Goal: Transaction & Acquisition: Purchase product/service

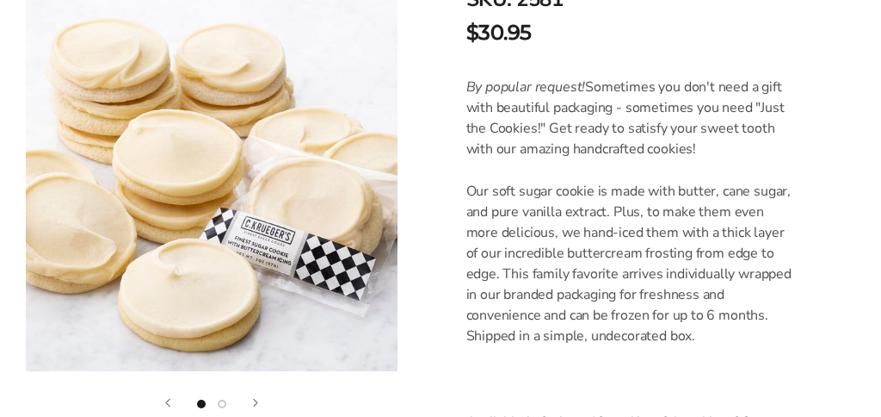
scroll to position [441, 0]
click at [170, 401] on button "Previous" at bounding box center [167, 403] width 5 height 8
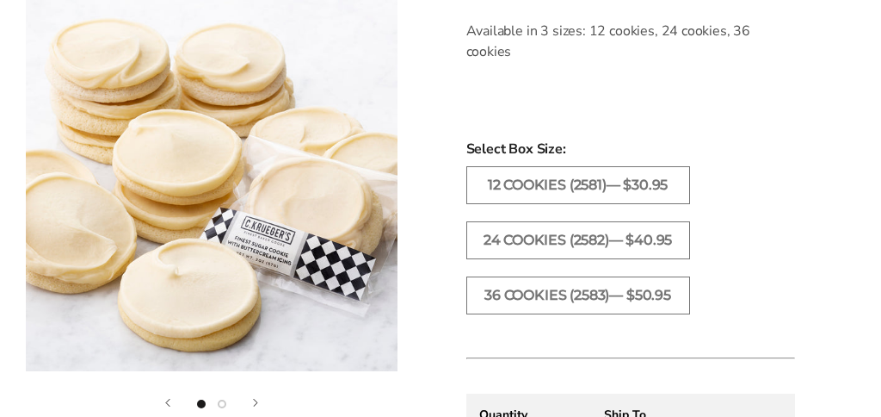
scroll to position [828, 0]
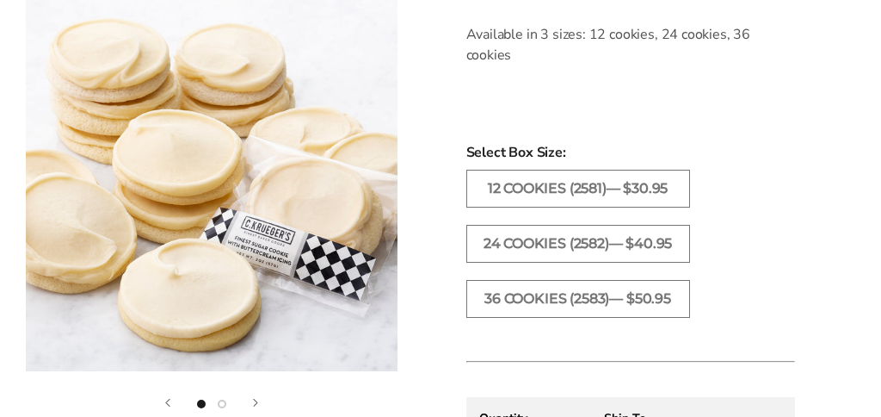
click at [223, 403] on button "Show image 2" at bounding box center [222, 403] width 9 height 9
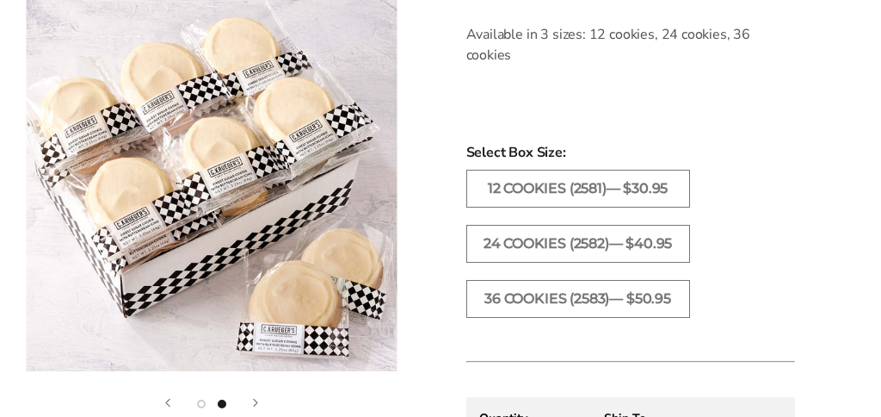
click at [254, 402] on button "Next" at bounding box center [255, 403] width 5 height 8
click at [253, 399] on button "Next" at bounding box center [255, 403] width 5 height 8
click at [170, 402] on button "Previous" at bounding box center [167, 403] width 5 height 8
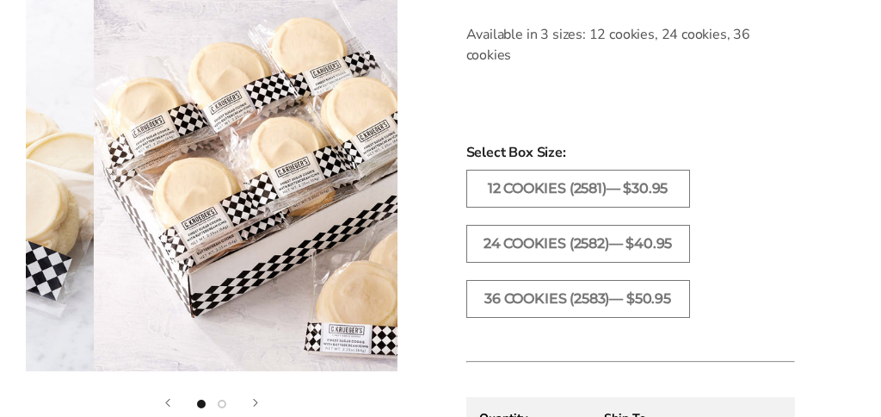
click at [170, 402] on button "Previous" at bounding box center [167, 403] width 5 height 8
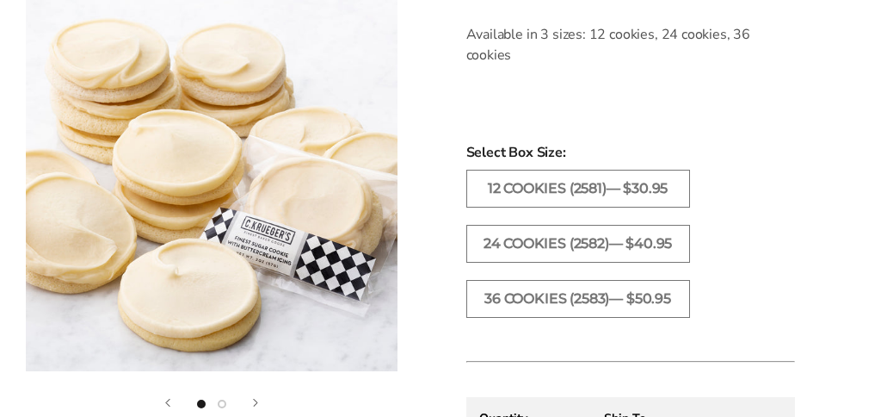
click at [166, 399] on button "Previous" at bounding box center [167, 403] width 5 height 8
click at [225, 401] on button "Show image 2" at bounding box center [222, 403] width 9 height 9
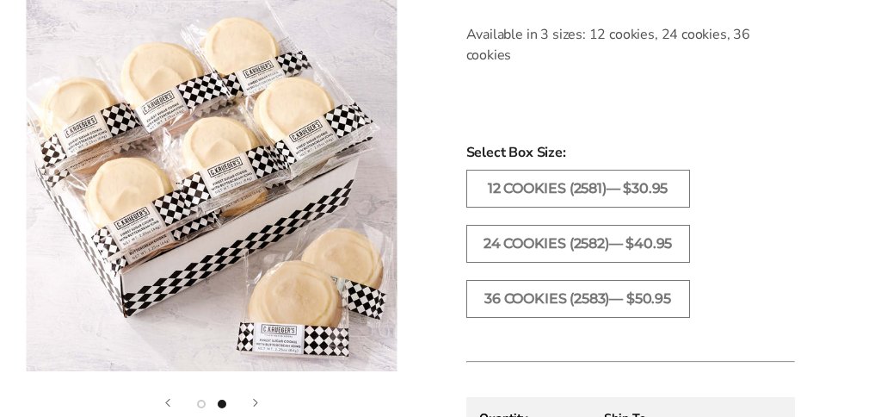
click at [258, 401] on button "Next" at bounding box center [255, 403] width 5 height 8
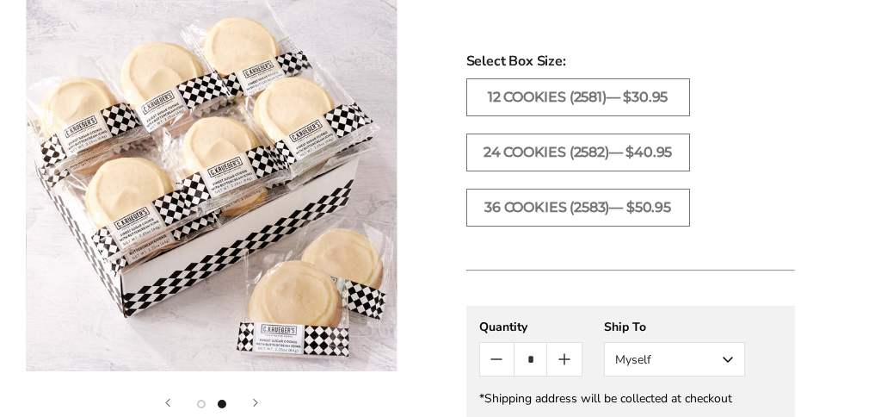
scroll to position [918, 0]
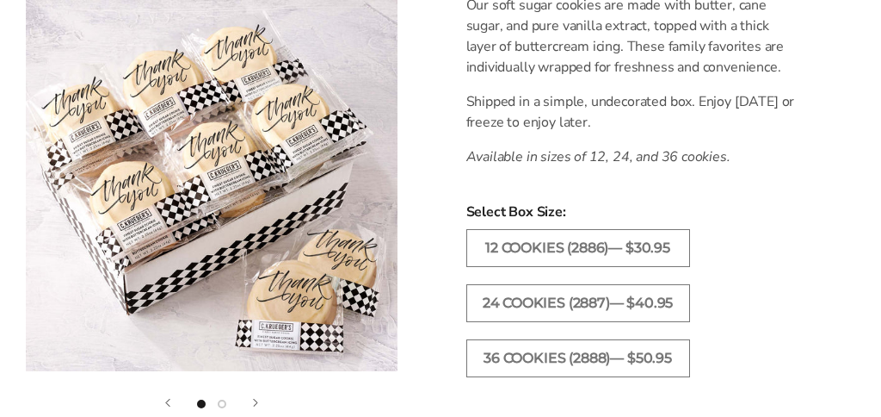
scroll to position [640, 0]
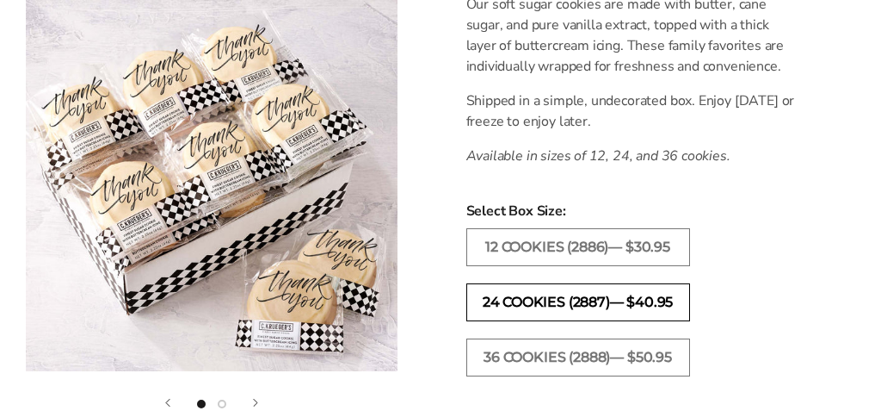
click at [536, 298] on label "24 COOKIES (2887)— $40.95" at bounding box center [578, 302] width 224 height 38
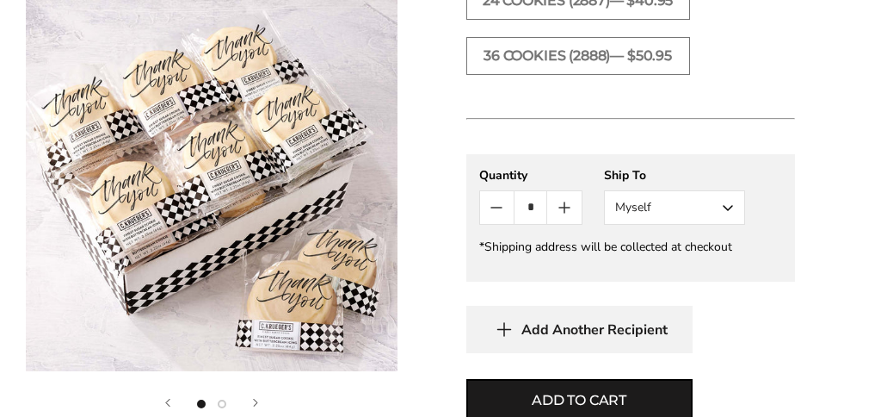
scroll to position [941, 0]
click at [726, 204] on button "Myself" at bounding box center [674, 207] width 141 height 34
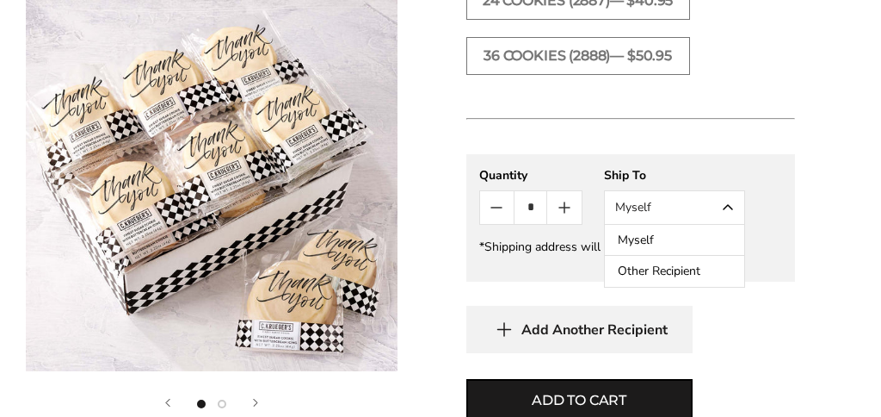
click at [679, 271] on button "Other Recipient" at bounding box center [674, 271] width 139 height 31
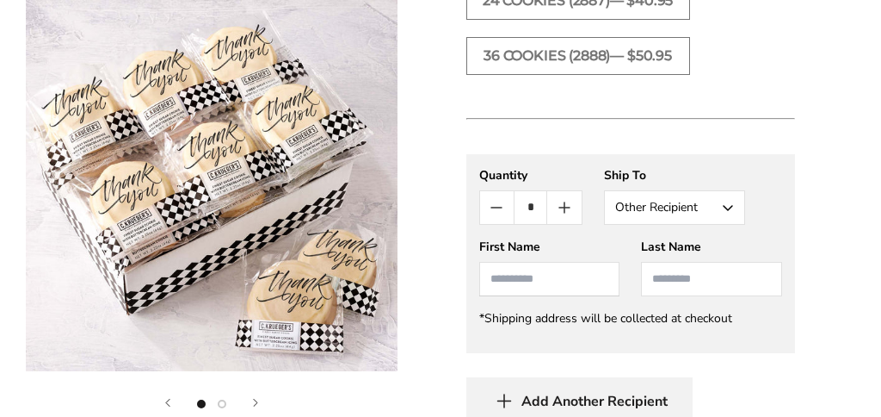
click at [511, 281] on input "First Name" at bounding box center [549, 279] width 141 height 34
type input "***"
type input "*****"
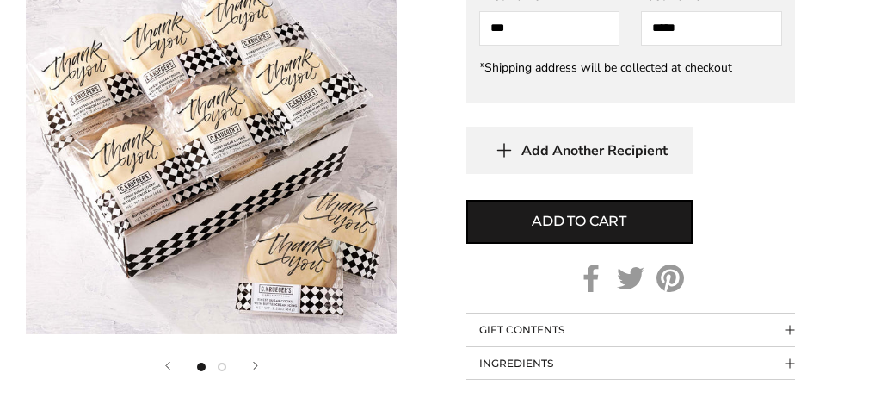
scroll to position [1184, 0]
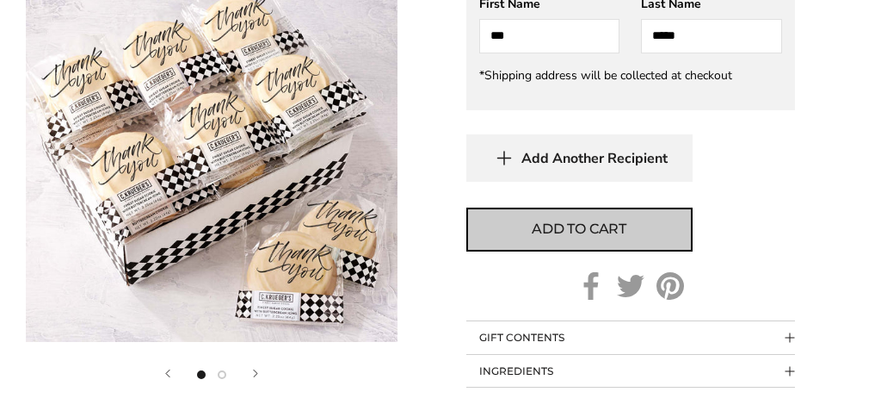
click at [617, 228] on span "Add to cart" at bounding box center [579, 229] width 95 height 21
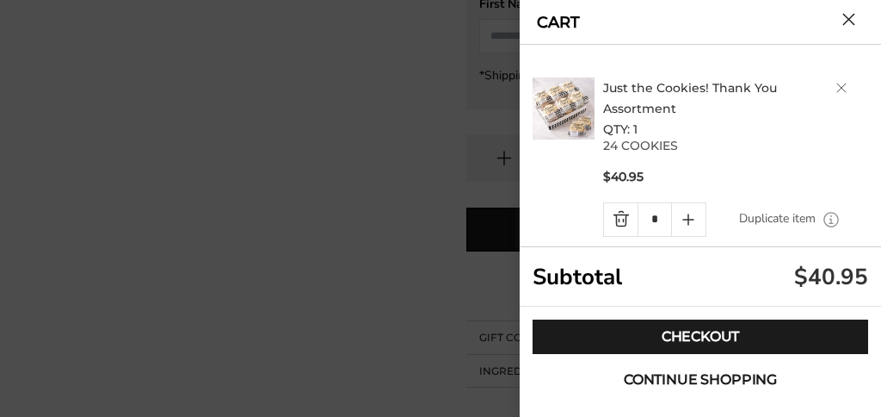
click at [731, 373] on span "Continue shopping" at bounding box center [700, 380] width 153 height 14
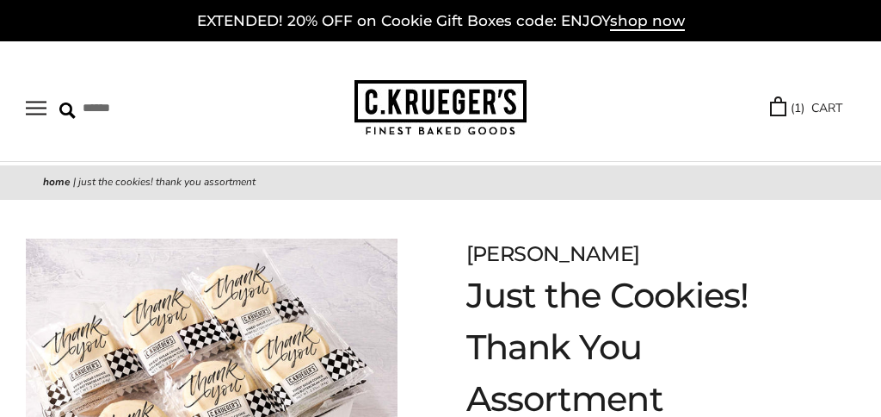
scroll to position [0, 0]
click at [824, 102] on link "( 1 ) CART" at bounding box center [806, 108] width 72 height 20
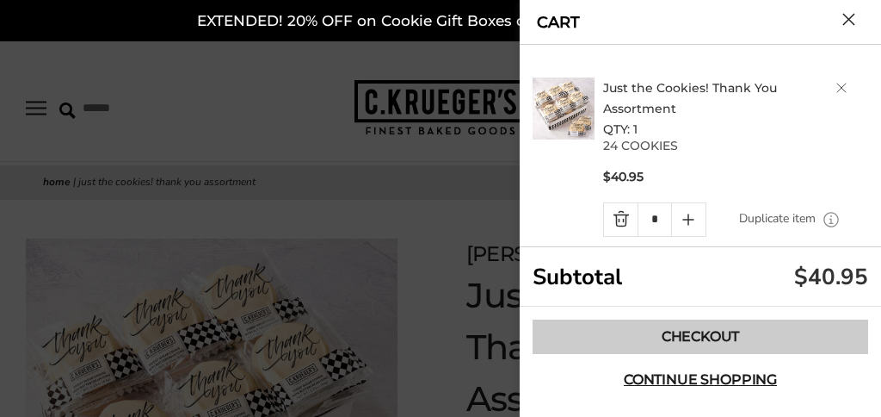
click at [726, 331] on link "Checkout" at bounding box center [701, 336] width 336 height 34
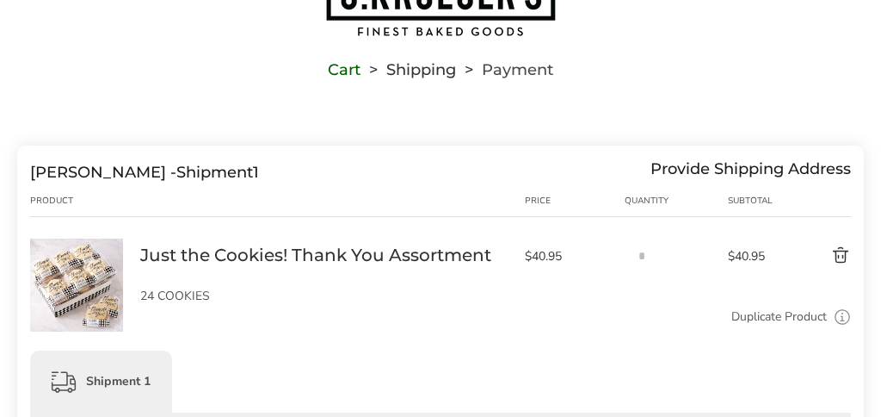
scroll to position [92, 0]
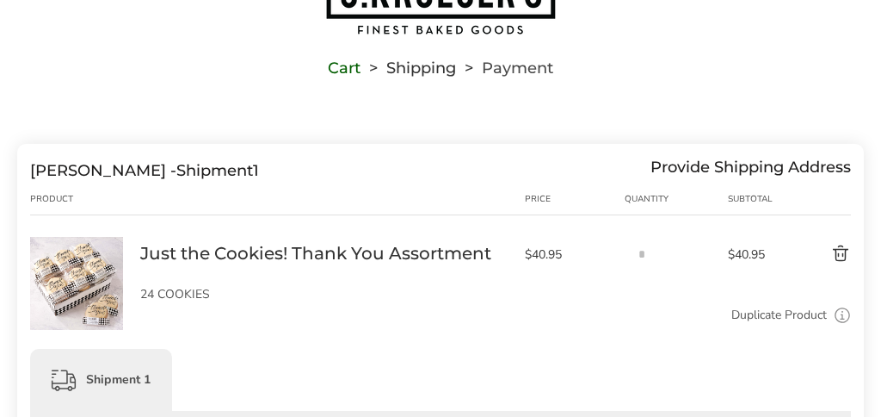
click at [744, 164] on div "Provide Shipping Address" at bounding box center [751, 170] width 201 height 19
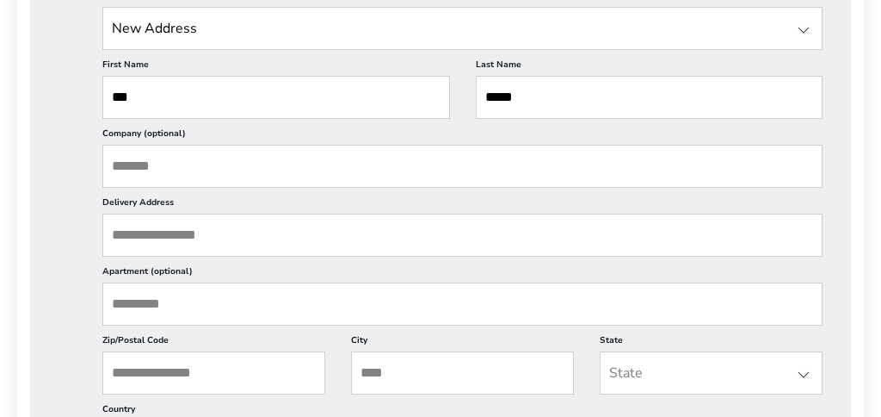
scroll to position [575, 0]
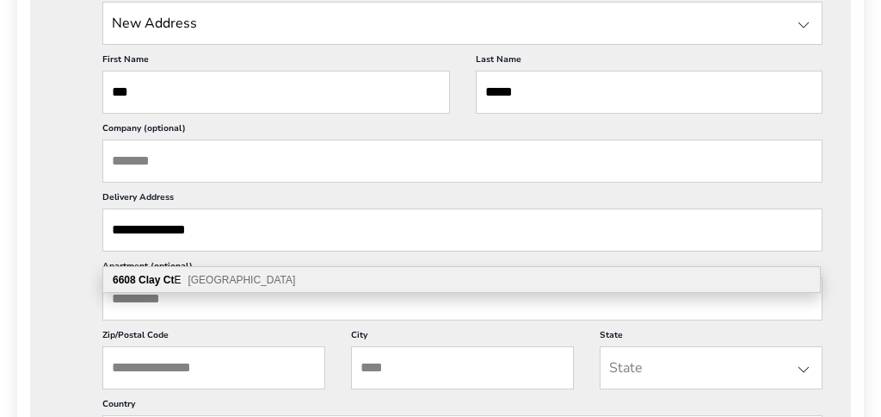
type input "**********"
click at [215, 278] on span "[GEOGRAPHIC_DATA]" at bounding box center [242, 280] width 108 height 12
type input "**********"
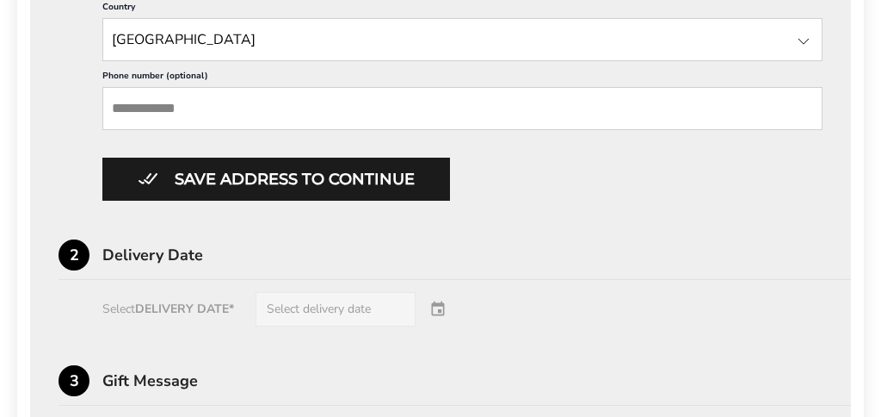
scroll to position [972, 0]
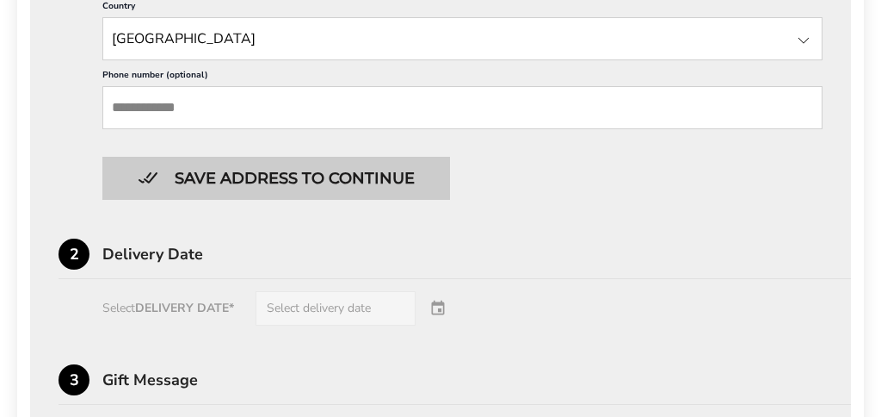
click at [290, 200] on button "Save address to continue" at bounding box center [276, 178] width 348 height 43
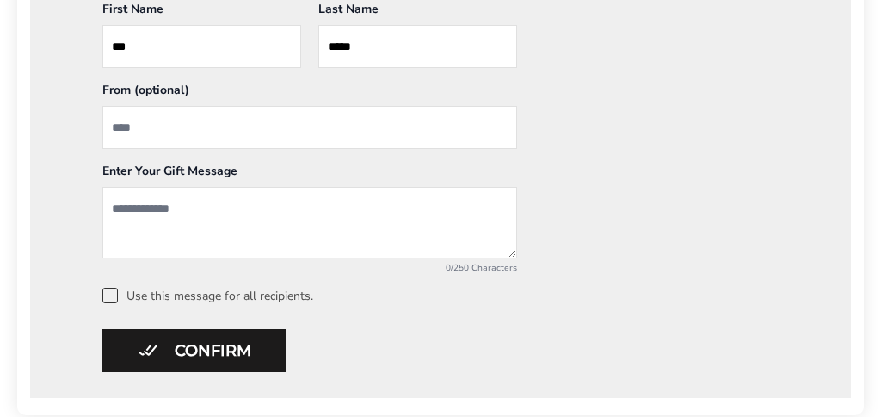
scroll to position [962, 0]
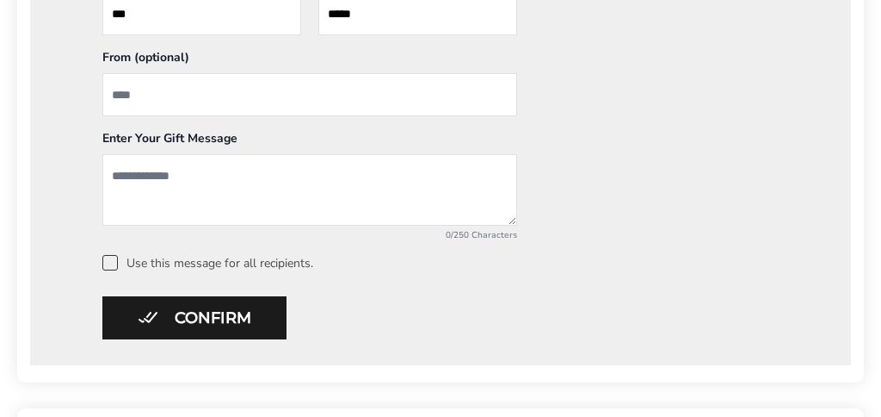
click at [147, 186] on textarea "Add a message" at bounding box center [309, 189] width 415 height 71
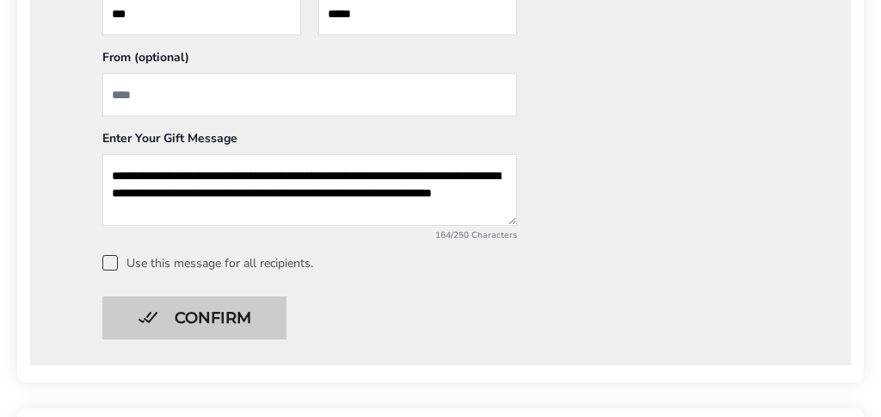
type textarea "**********"
click at [239, 312] on button "Confirm" at bounding box center [194, 317] width 184 height 43
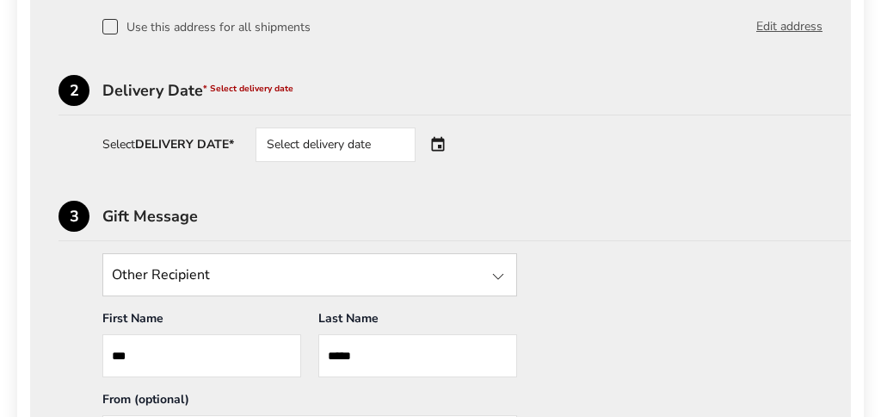
scroll to position [610, 0]
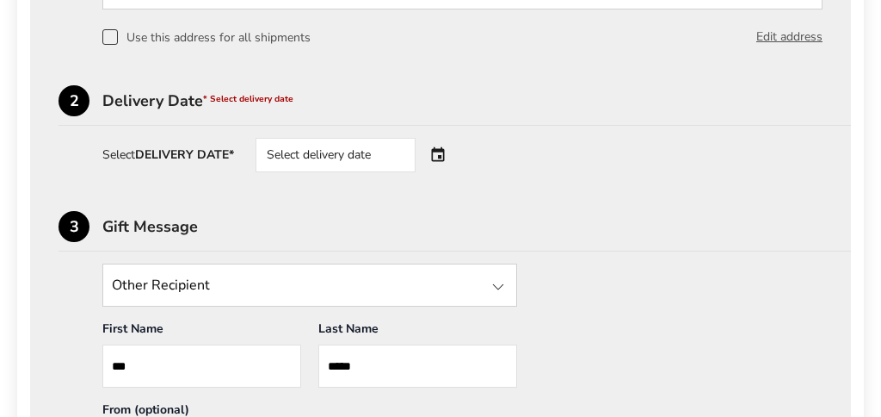
click at [441, 153] on div "Select delivery date" at bounding box center [360, 155] width 208 height 34
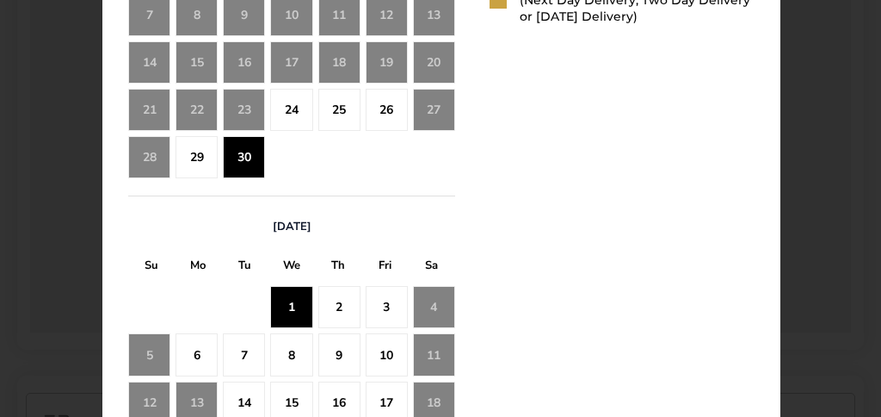
scroll to position [979, 0]
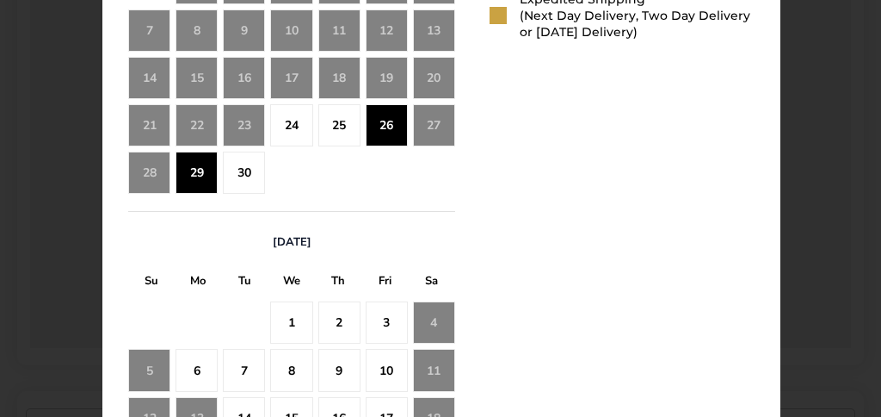
click at [188, 172] on div "29" at bounding box center [197, 172] width 42 height 42
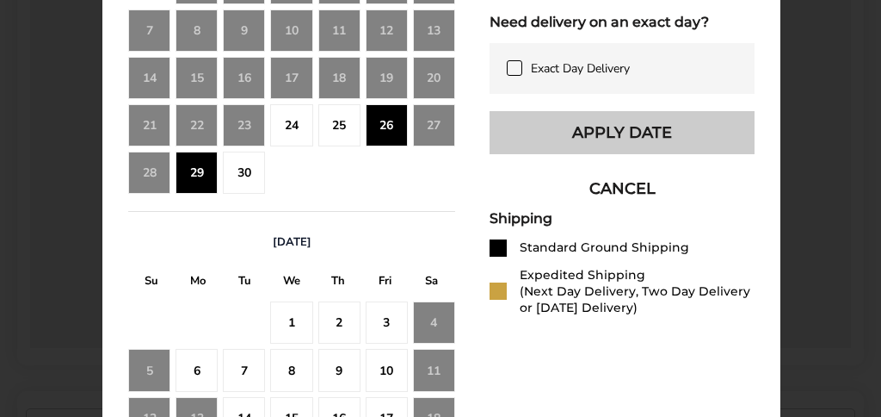
click at [642, 154] on button "Apply Date" at bounding box center [622, 132] width 265 height 43
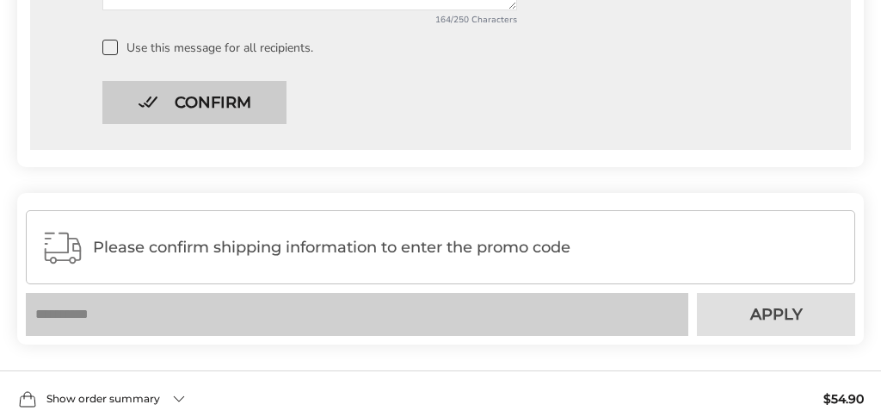
scroll to position [1178, 0]
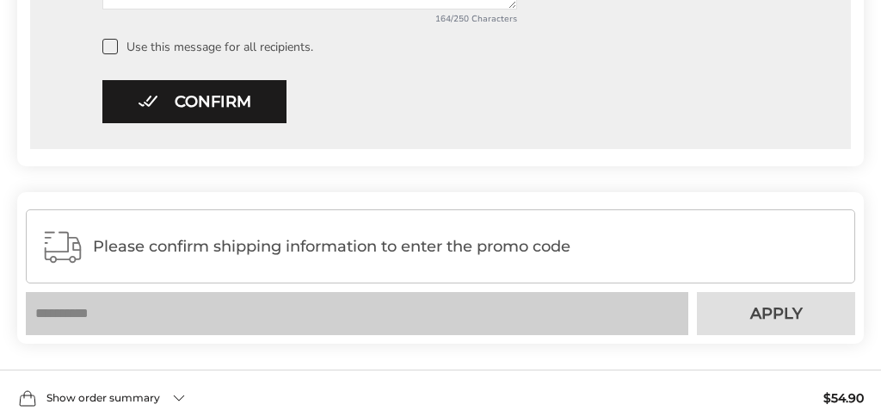
click at [59, 250] on rect at bounding box center [326, 246] width 602 height 78
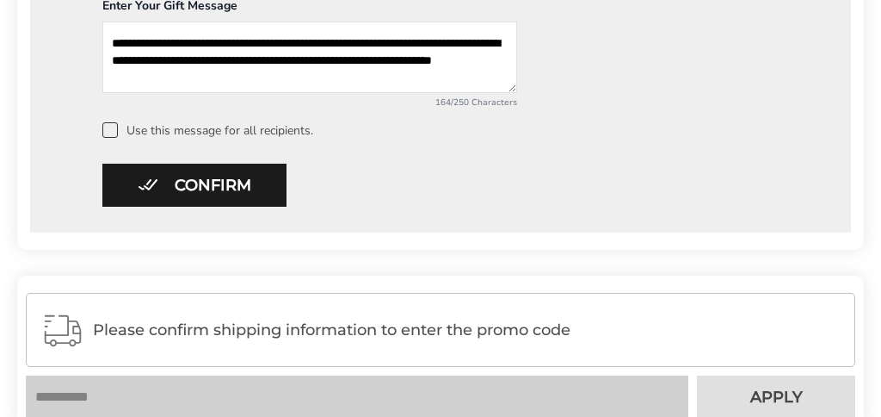
scroll to position [1095, 0]
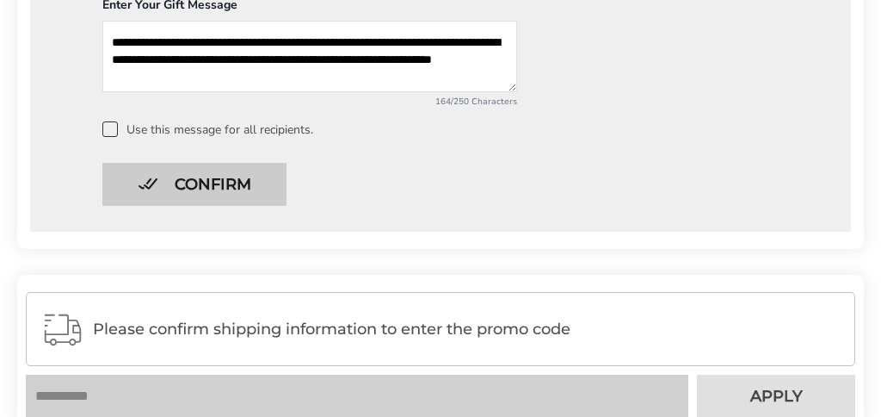
click at [244, 186] on button "Confirm" at bounding box center [194, 184] width 184 height 43
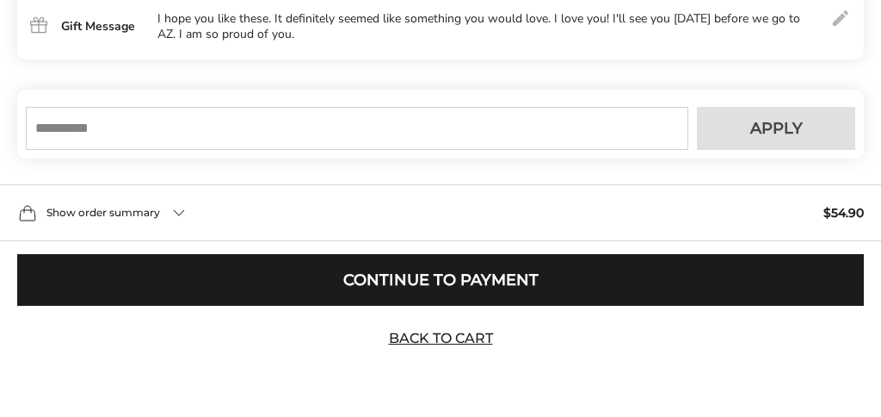
scroll to position [537, 0]
click at [65, 129] on input "text" at bounding box center [357, 128] width 663 height 43
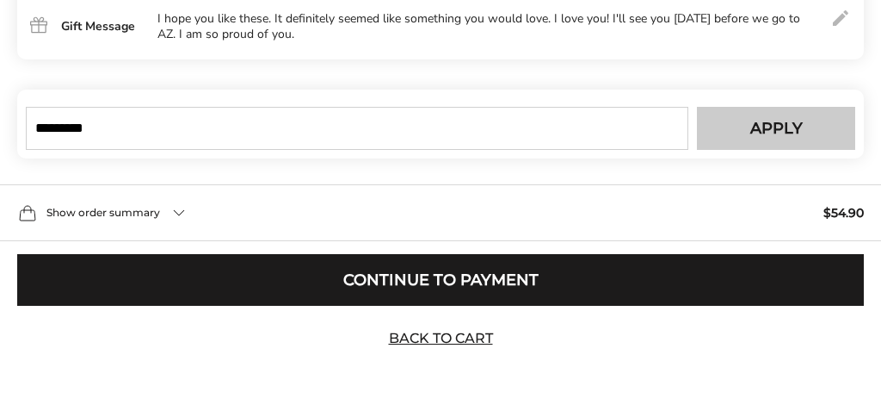
type input "*********"
click at [800, 120] on span "Apply" at bounding box center [776, 127] width 52 height 15
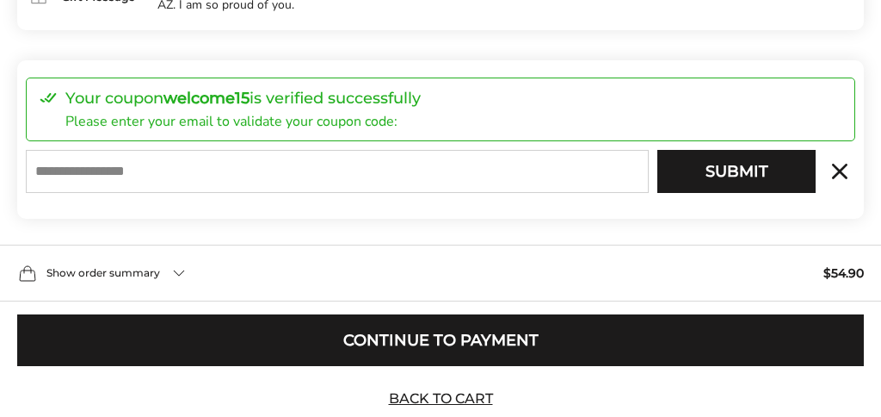
click at [77, 193] on input "E-mail" at bounding box center [337, 171] width 623 height 43
type input "**********"
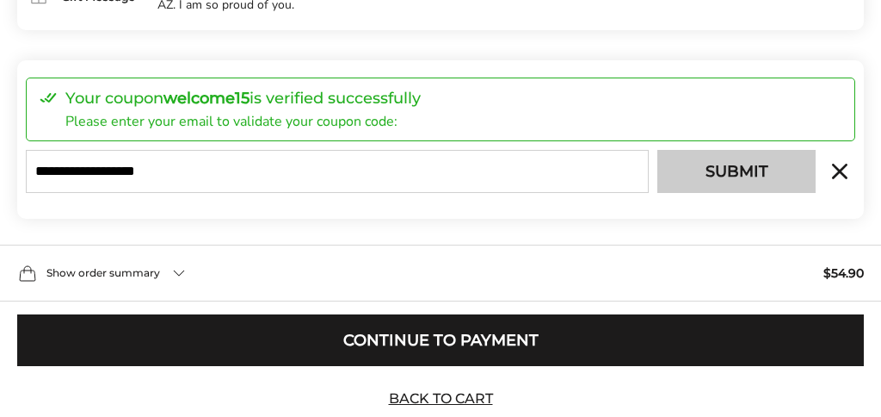
click at [704, 193] on button "Submit" at bounding box center [736, 171] width 158 height 43
type input "**********"
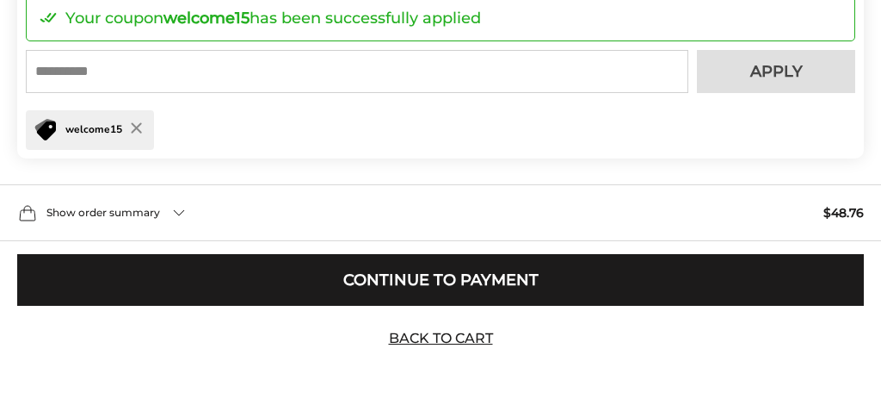
scroll to position [719, 0]
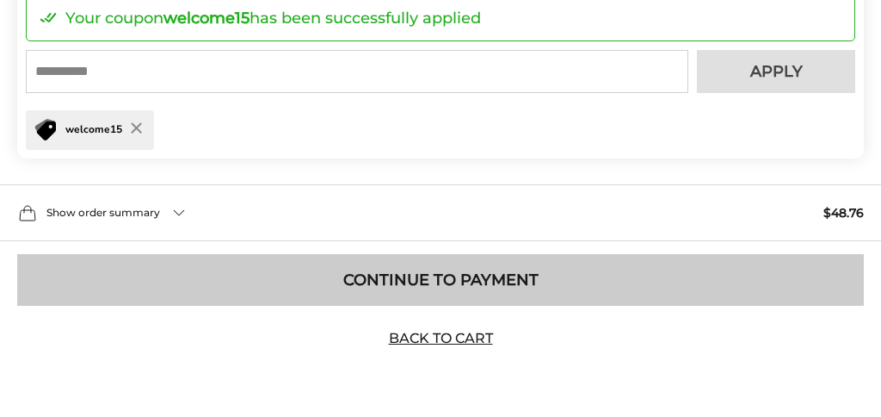
click at [554, 300] on button "Continue to Payment" at bounding box center [440, 280] width 847 height 52
